Goal: Transaction & Acquisition: Purchase product/service

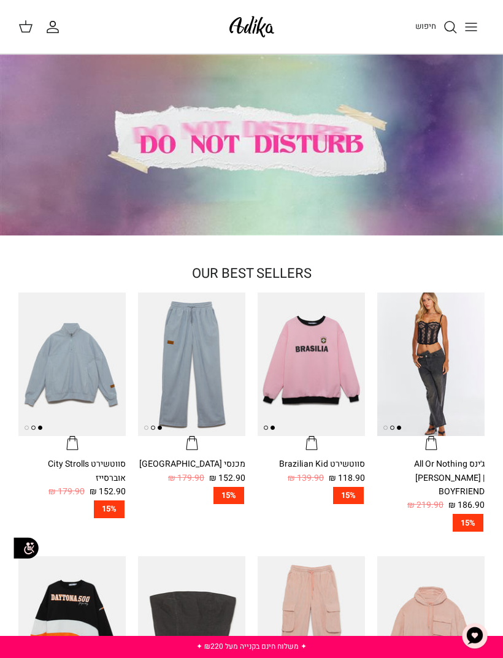
click at [430, 384] on img "ג׳ינס All Or Nothing קריס-קרוס | BOYFRIEND" at bounding box center [430, 364] width 107 height 143
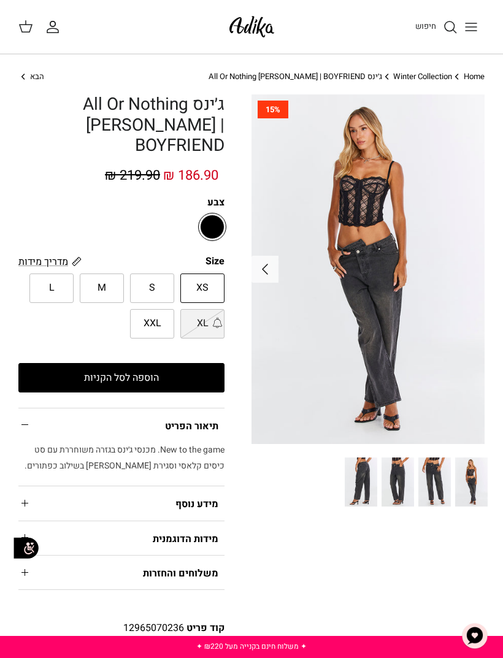
click at [123, 364] on button "הוספה לסל הקניות" at bounding box center [121, 377] width 206 height 29
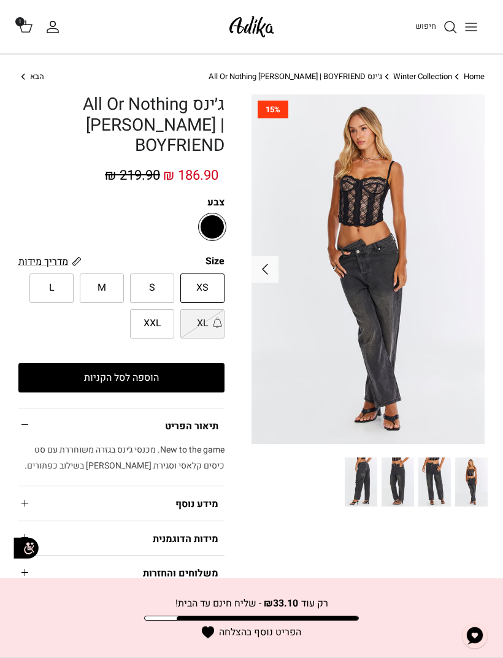
click at [136, 363] on button "הוספה לסל הקניות" at bounding box center [121, 377] width 206 height 29
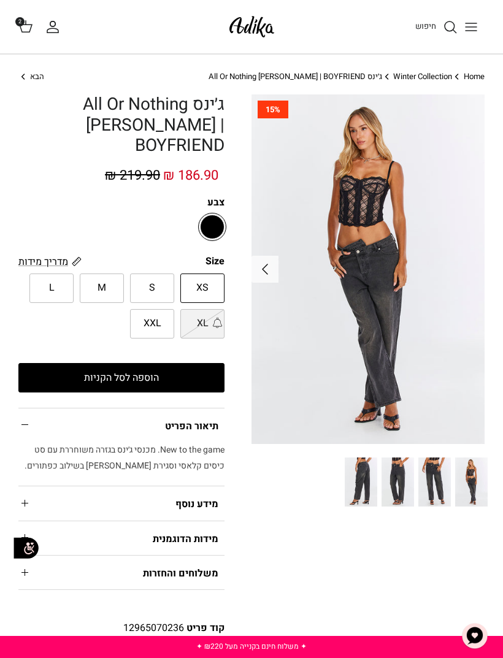
click at [28, 27] on icon at bounding box center [25, 26] width 15 height 15
